Goal: Task Accomplishment & Management: Manage account settings

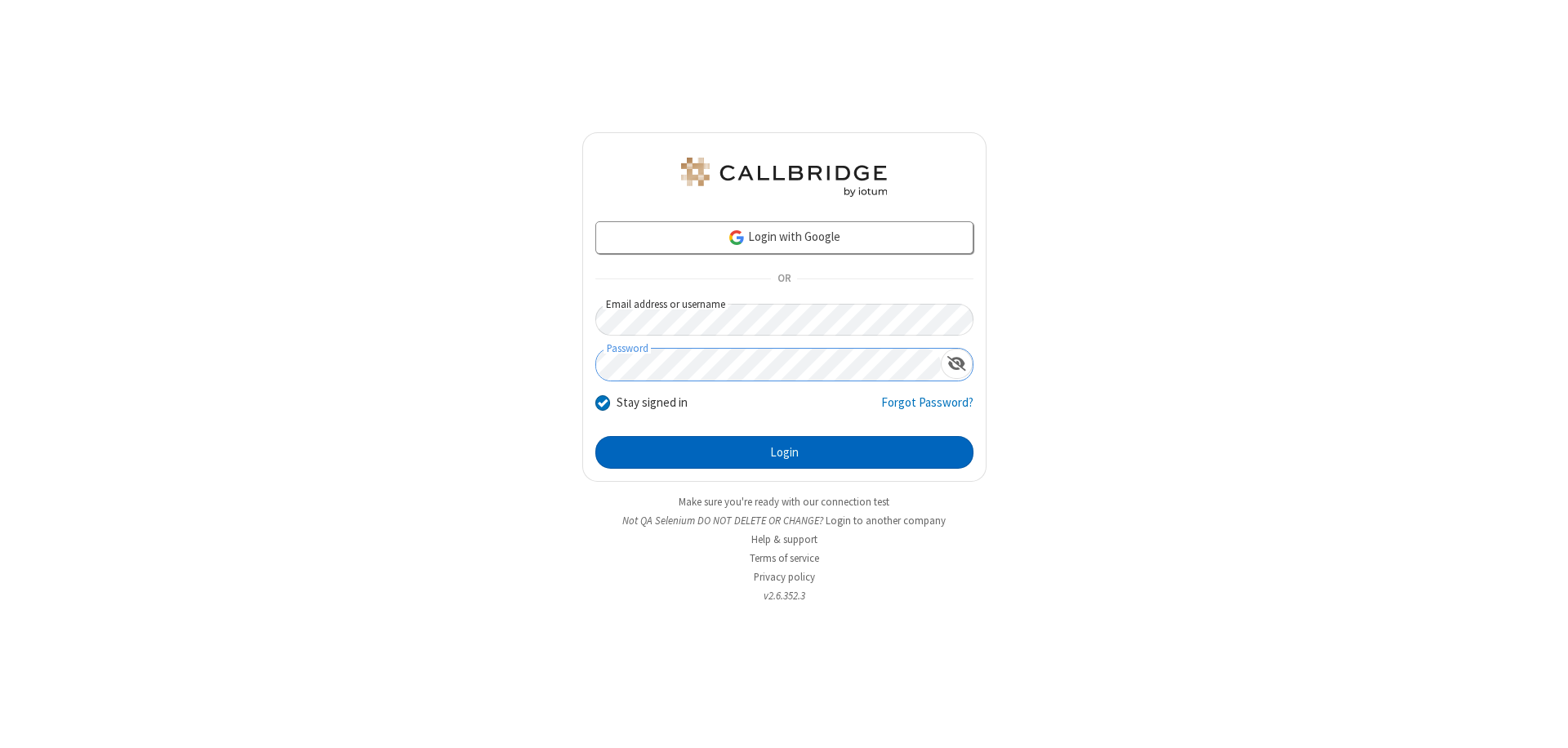
click at [784, 452] on button "Login" at bounding box center [784, 452] width 378 height 33
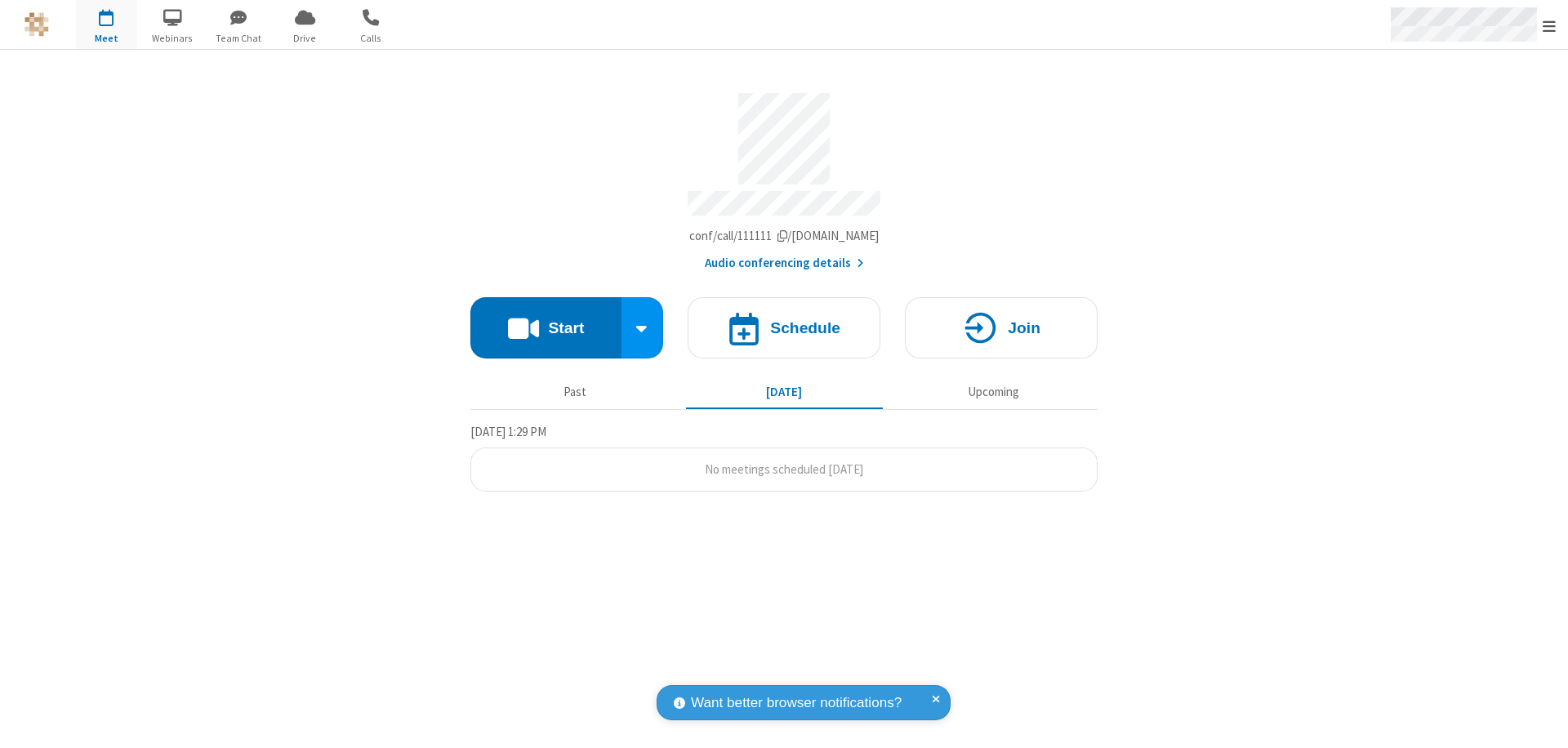
click at [1550, 25] on span "Open menu" at bounding box center [1550, 26] width 13 height 17
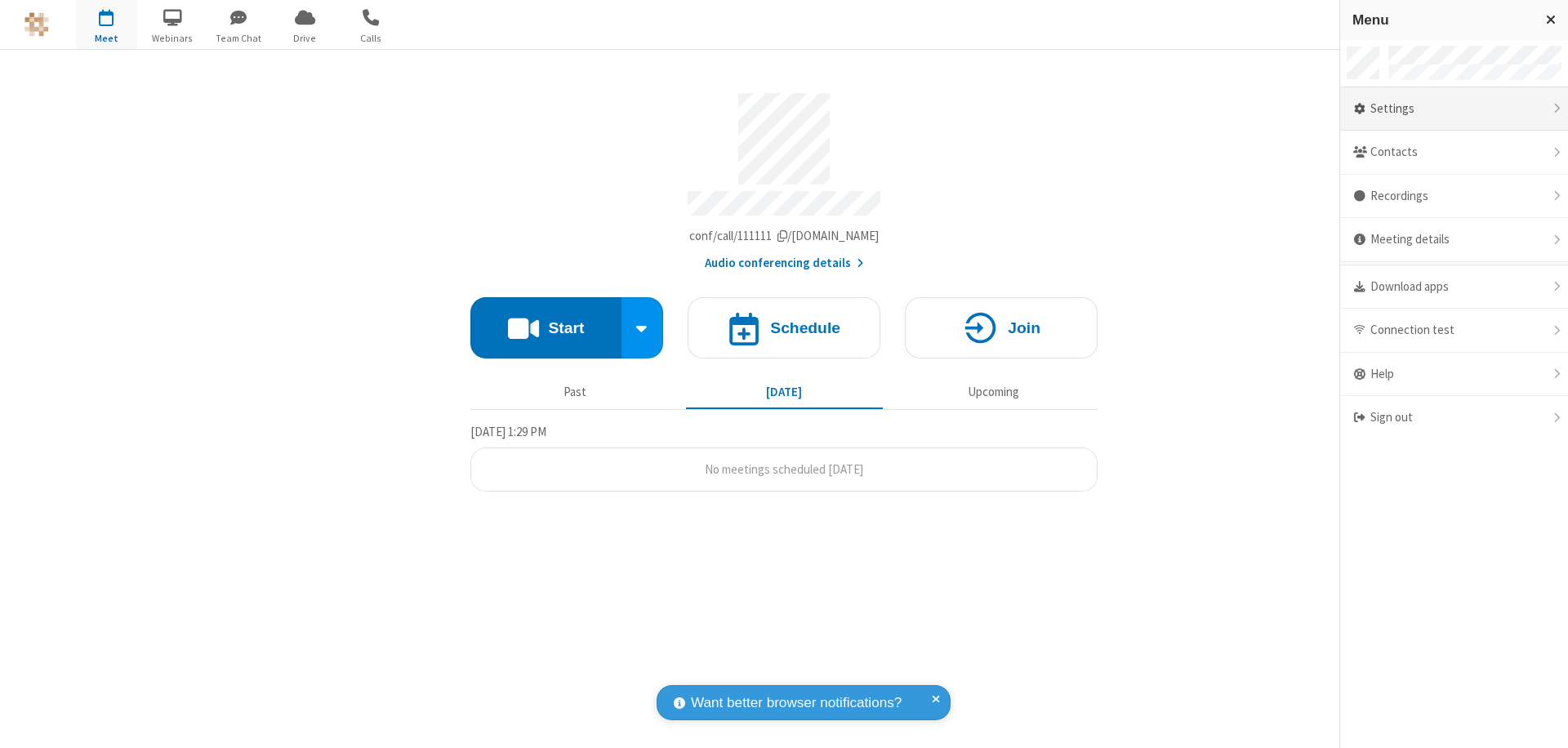
click at [1453, 109] on div "Settings" at bounding box center [1454, 109] width 228 height 44
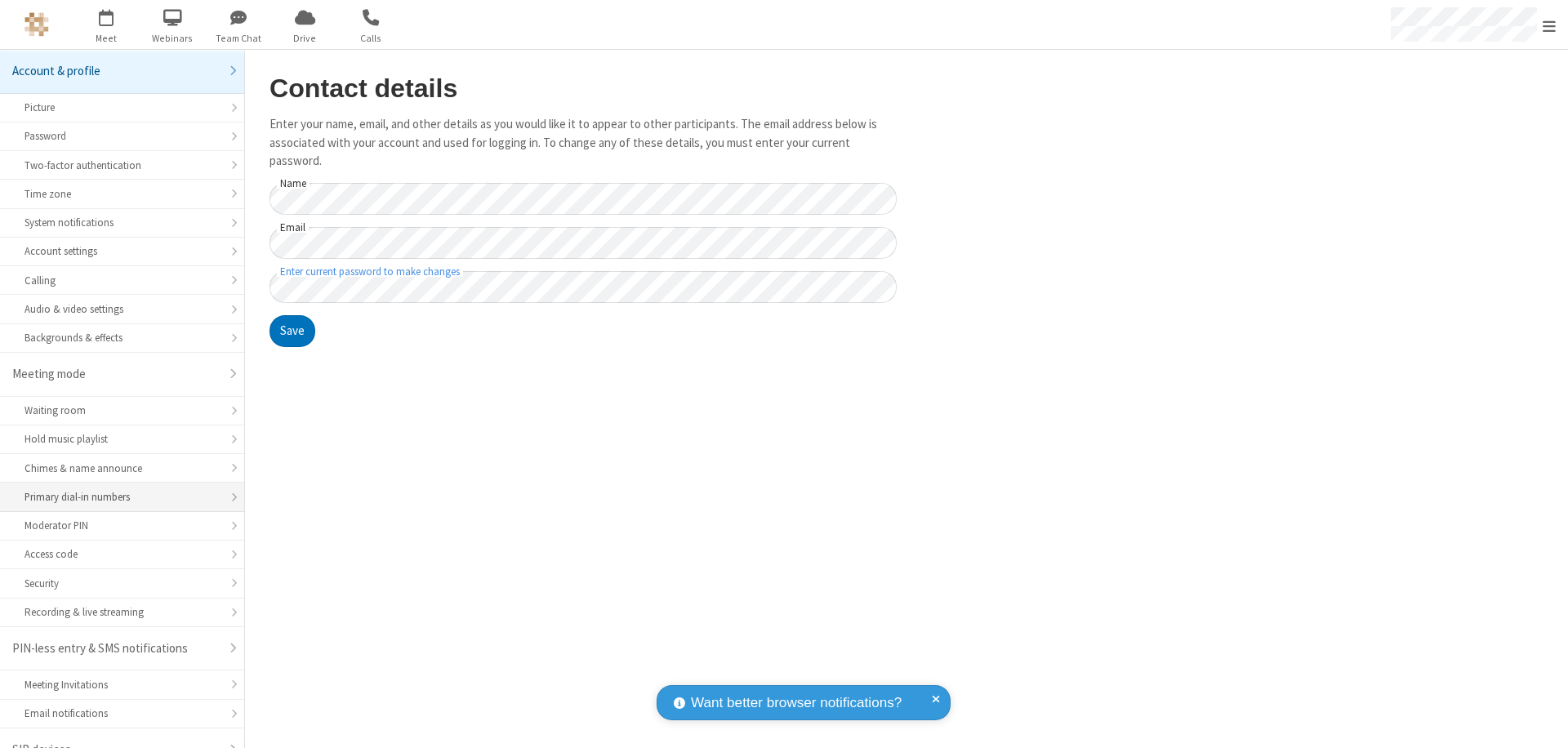
click at [116, 489] on div "Primary dial-in numbers" at bounding box center [122, 496] width 196 height 16
